Goal: Information Seeking & Learning: Learn about a topic

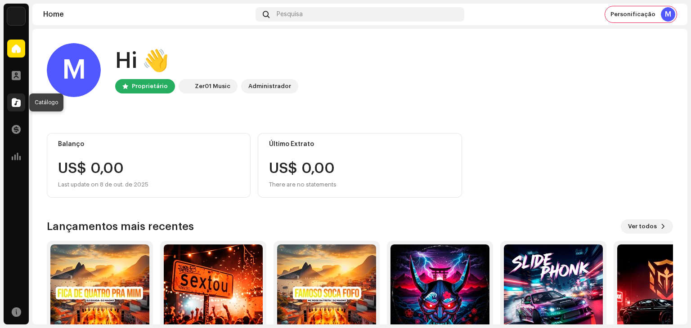
click at [14, 105] on span at bounding box center [16, 102] width 9 height 7
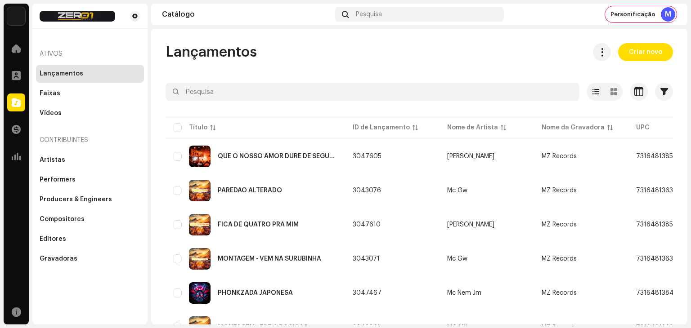
drag, startPoint x: 391, startPoint y: 327, endPoint x: 477, endPoint y: 328, distance: 85.9
click at [477, 328] on html "MZ Records Home Perfil Catálogo Transações Análise Recursos Ativos Lançamentos …" at bounding box center [345, 164] width 691 height 328
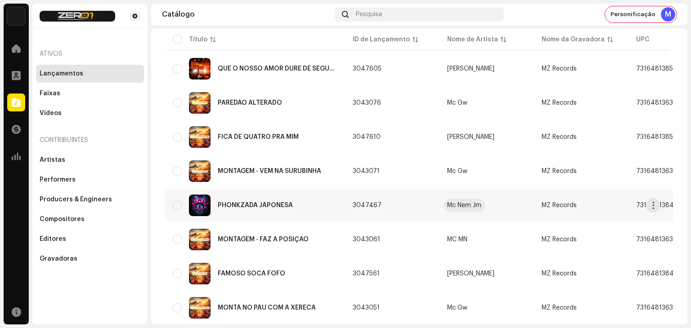
scroll to position [135, 0]
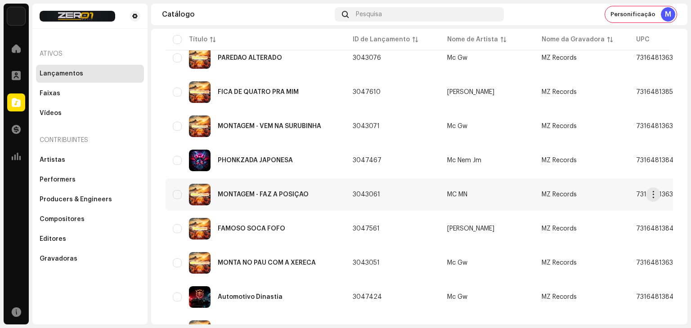
click at [422, 206] on td "3043061" at bounding box center [392, 195] width 94 height 32
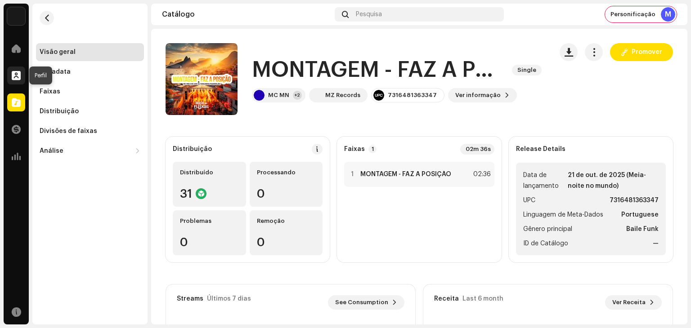
click at [18, 74] on span at bounding box center [16, 75] width 9 height 7
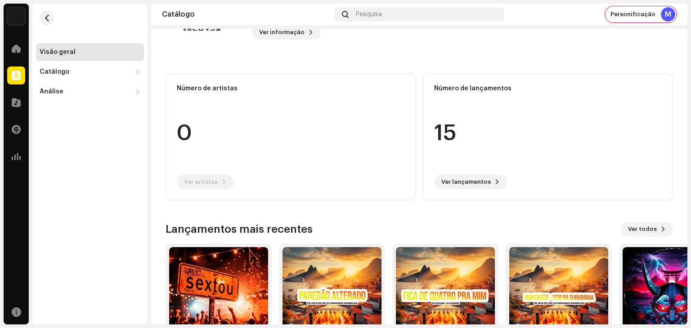
scroll to position [126, 0]
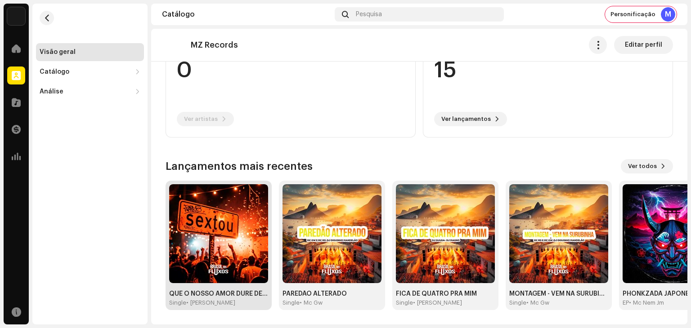
click at [243, 204] on img at bounding box center [218, 233] width 99 height 99
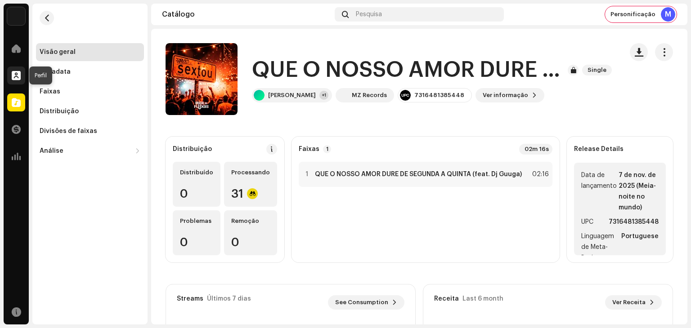
click at [15, 78] on span at bounding box center [16, 75] width 9 height 7
